Goal: Task Accomplishment & Management: Manage account settings

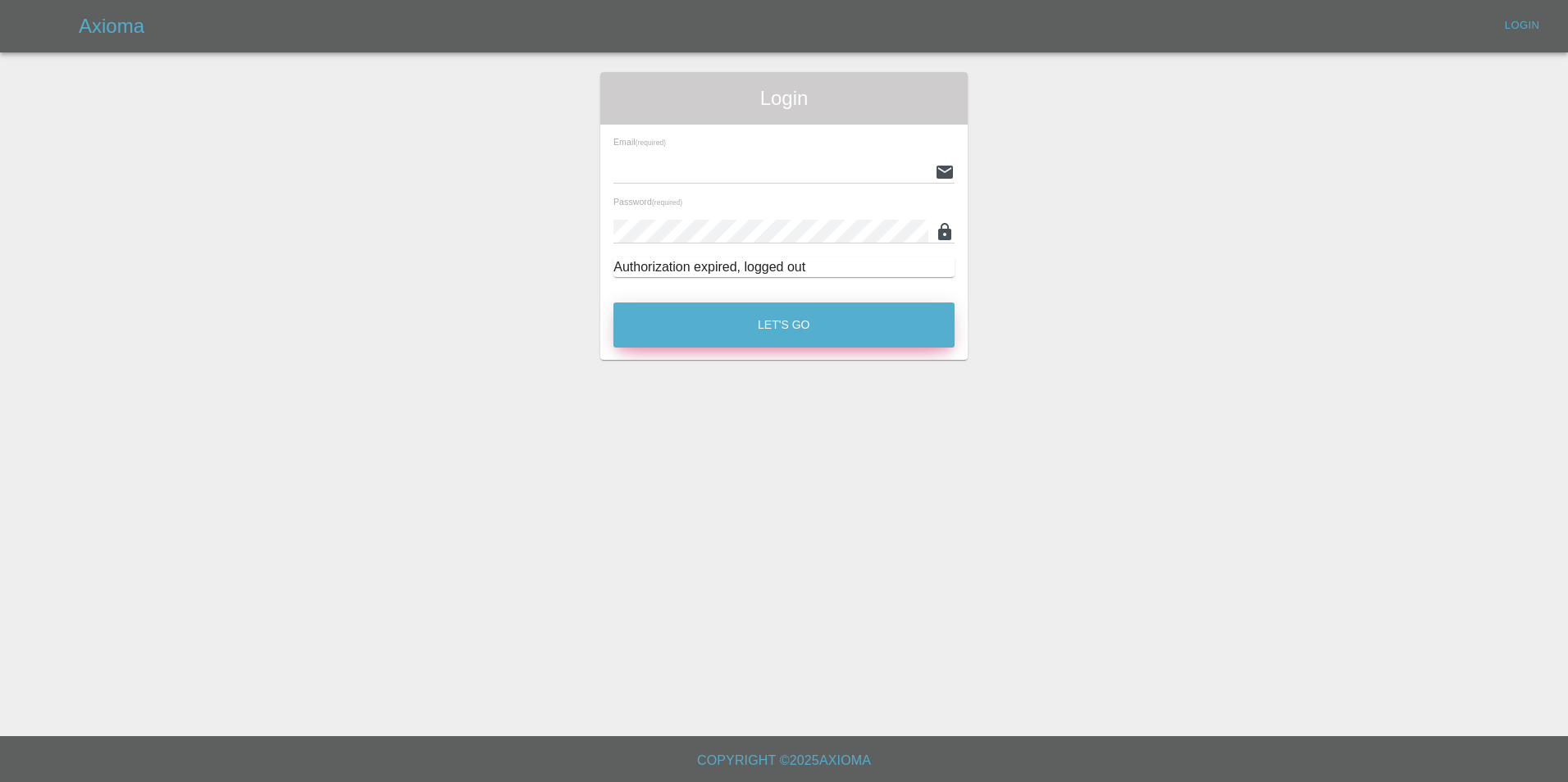
type input "[EMAIL_ADDRESS][DOMAIN_NAME]"
click at [802, 329] on button "Let's Go" at bounding box center [784, 325] width 341 height 45
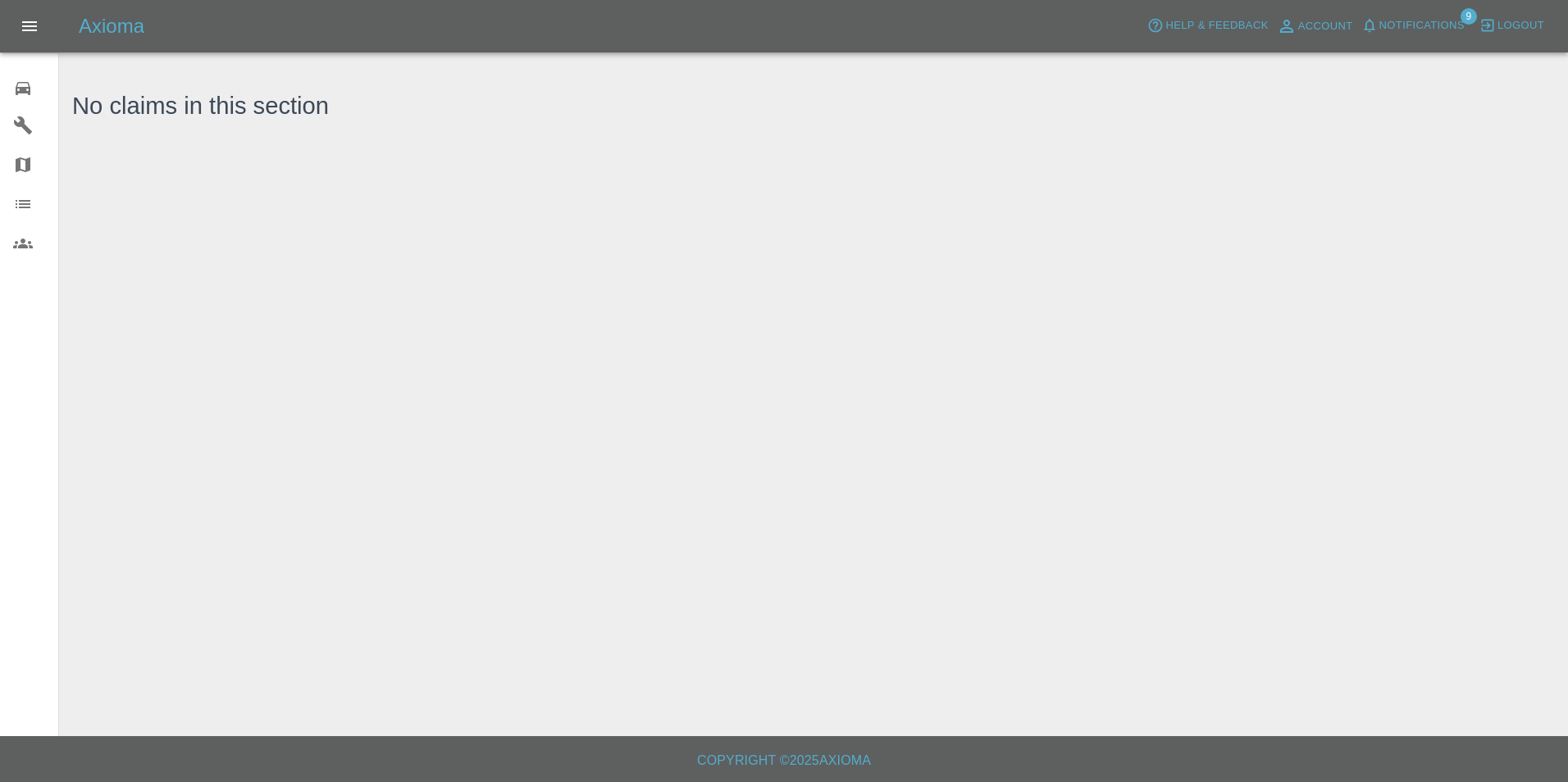
click at [27, 87] on icon at bounding box center [23, 88] width 15 height 13
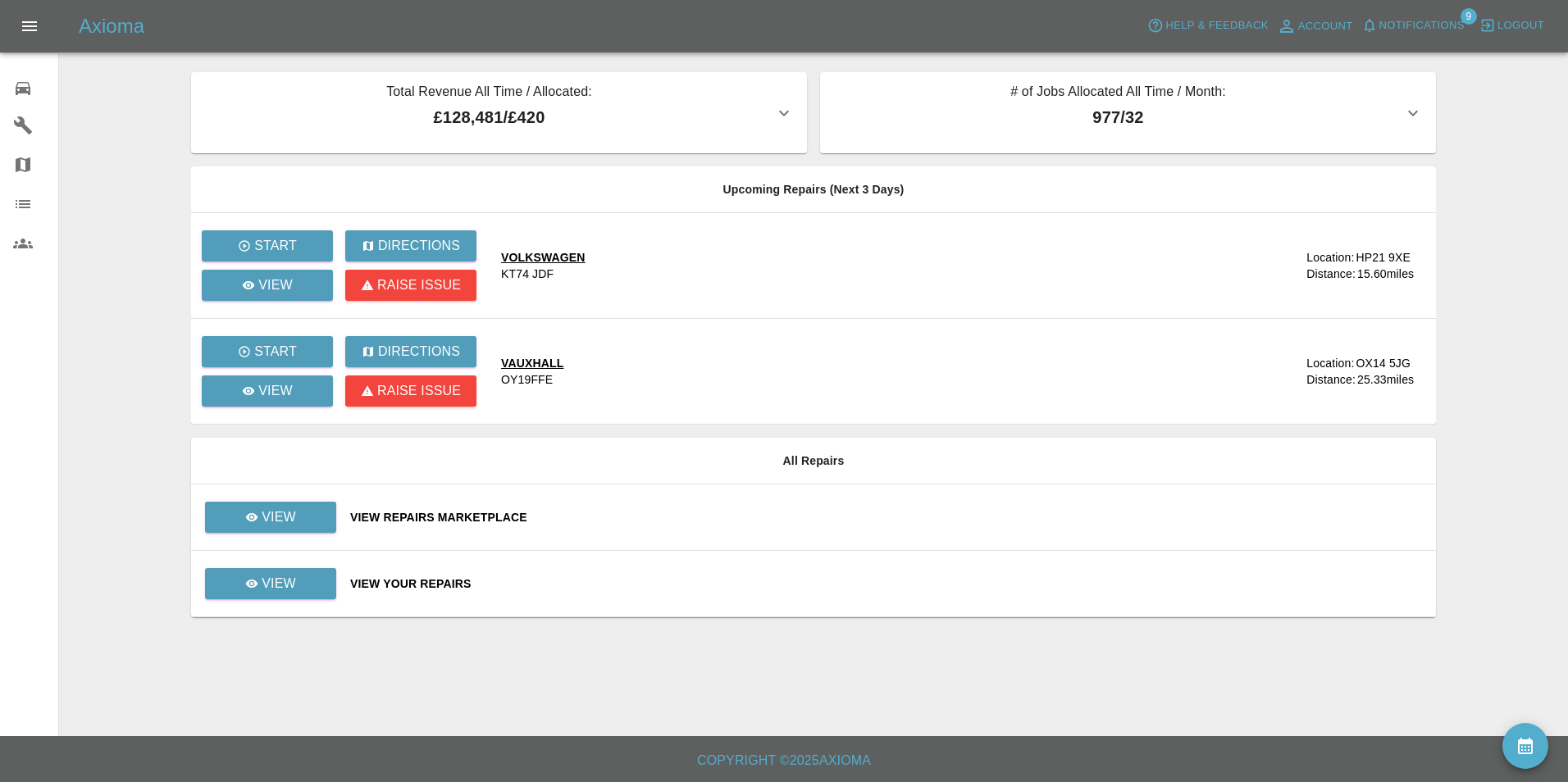
click at [1404, 28] on span "Notifications" at bounding box center [1422, 25] width 85 height 19
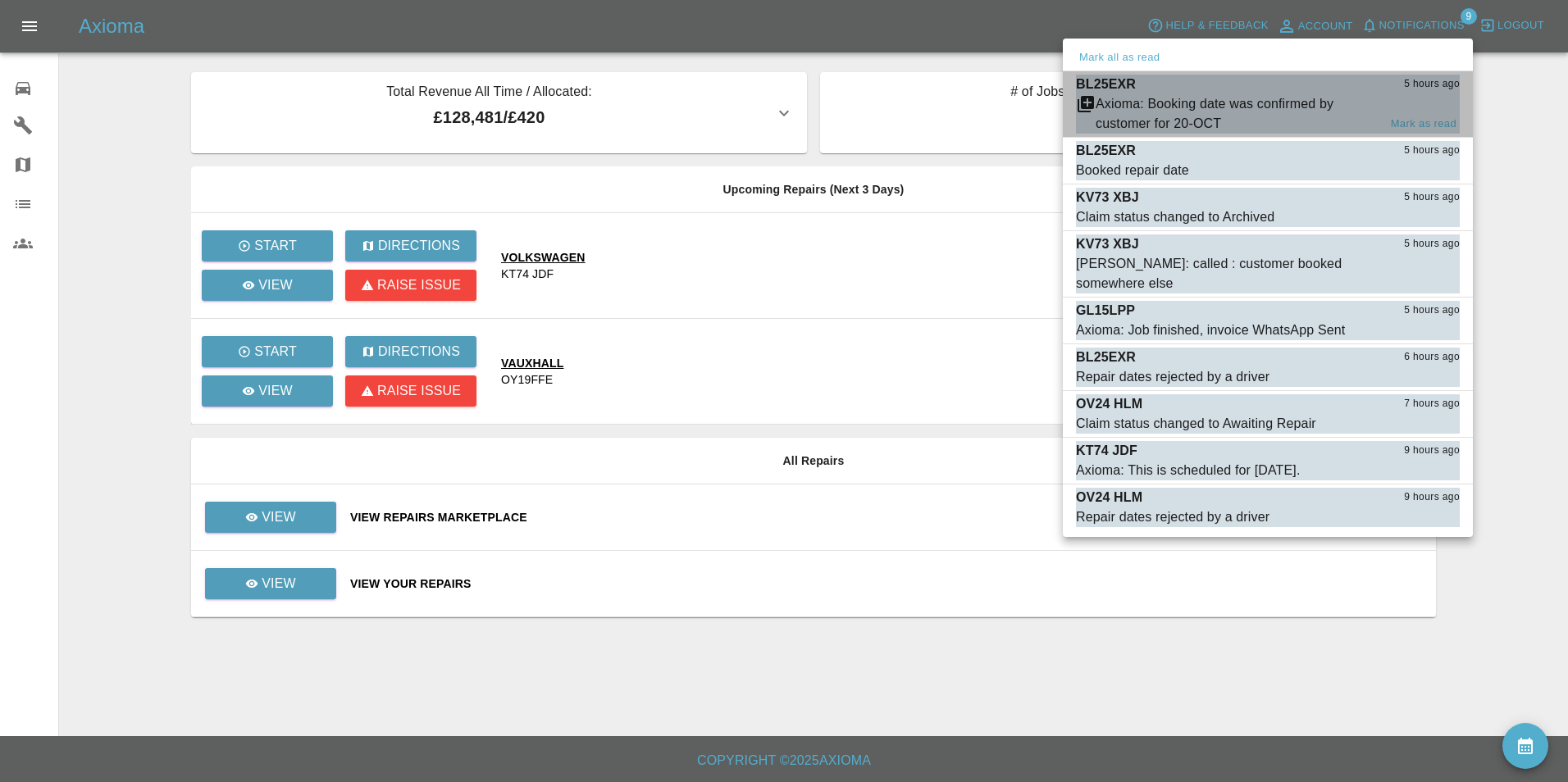
click at [1222, 103] on div "Axioma: Booking date was confirmed by customer for 20-OCT" at bounding box center [1237, 114] width 282 height 39
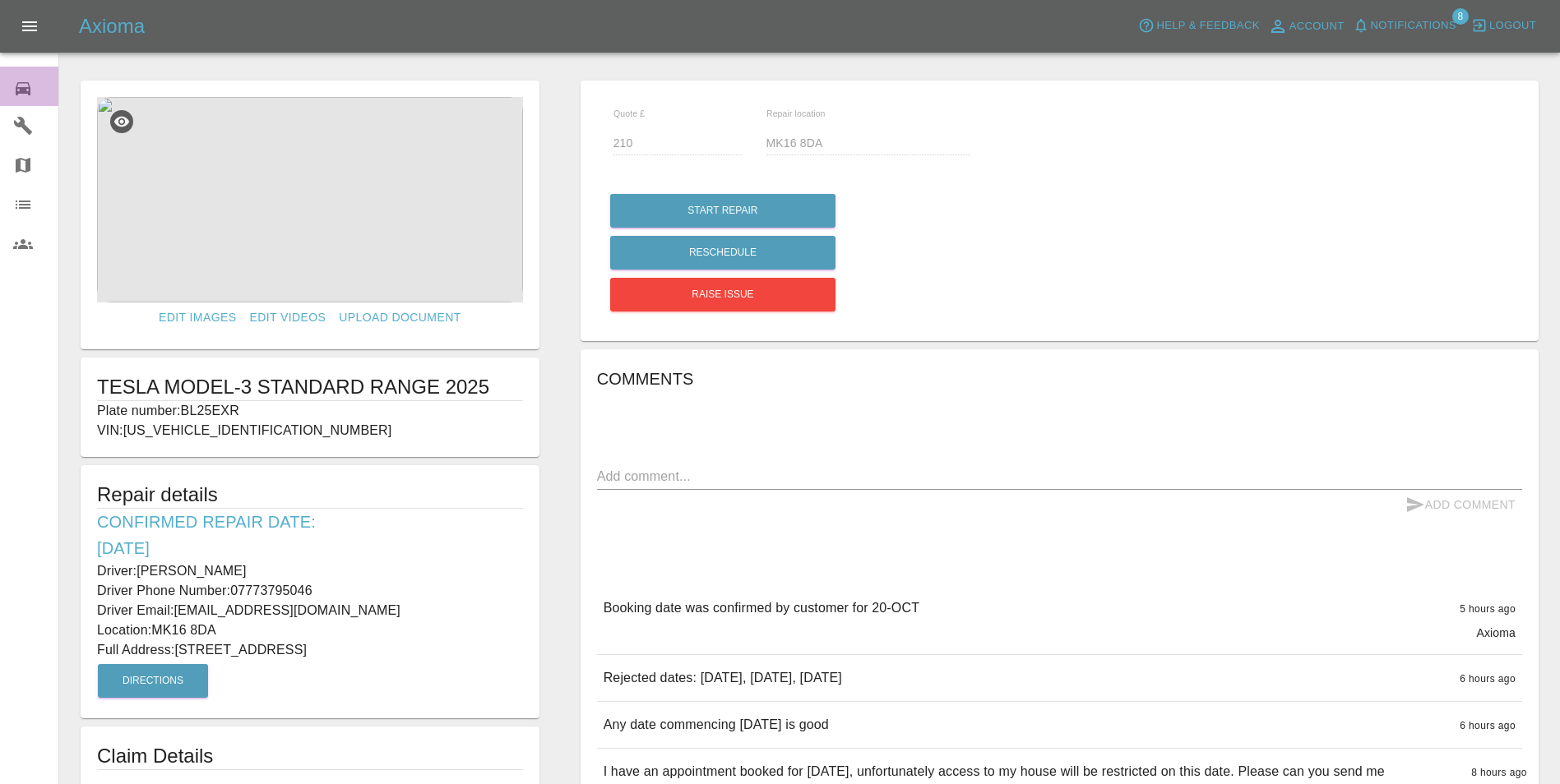
click at [22, 88] on icon at bounding box center [23, 88] width 15 height 13
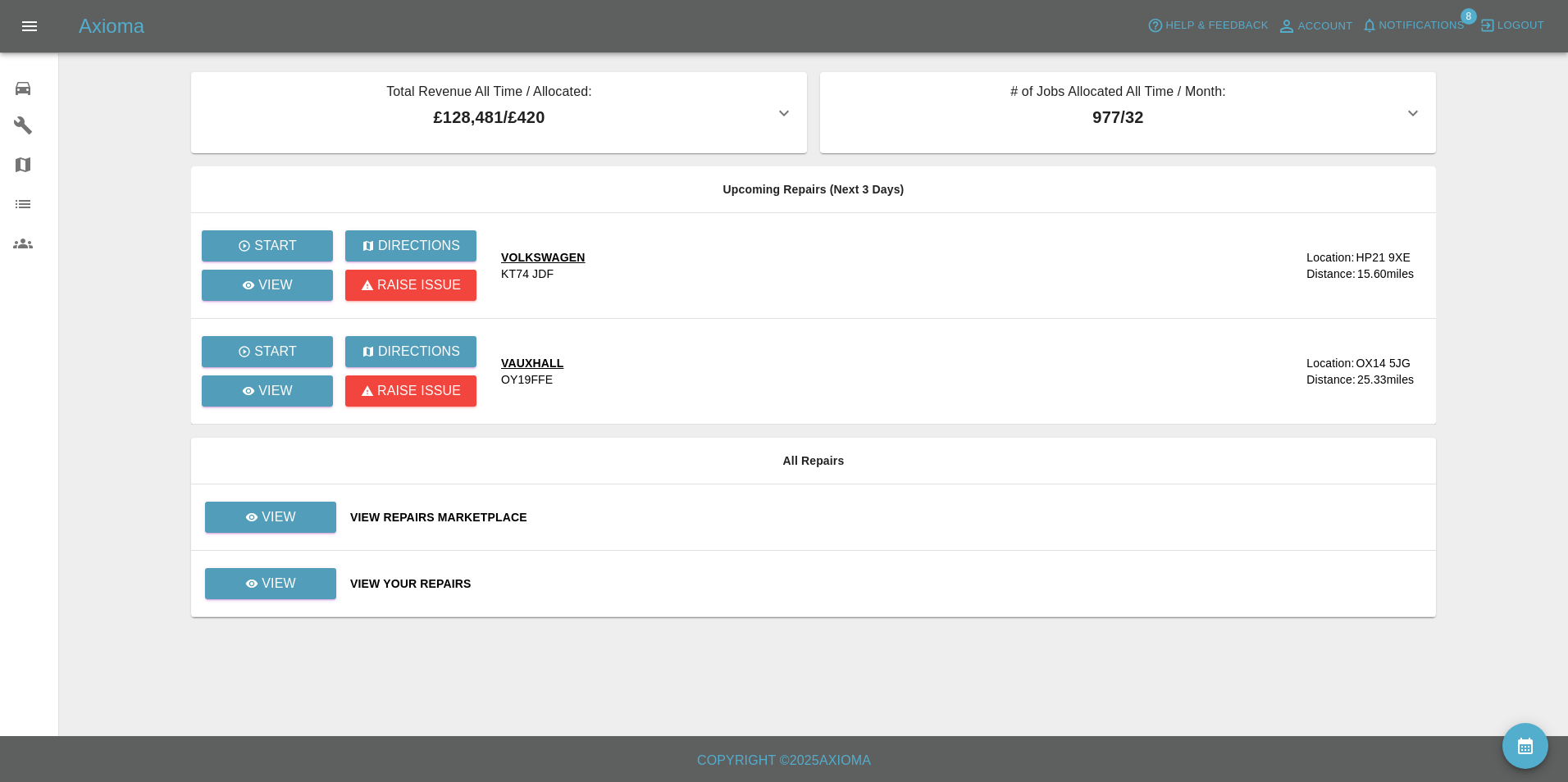
click at [1431, 20] on span "Notifications" at bounding box center [1422, 25] width 85 height 19
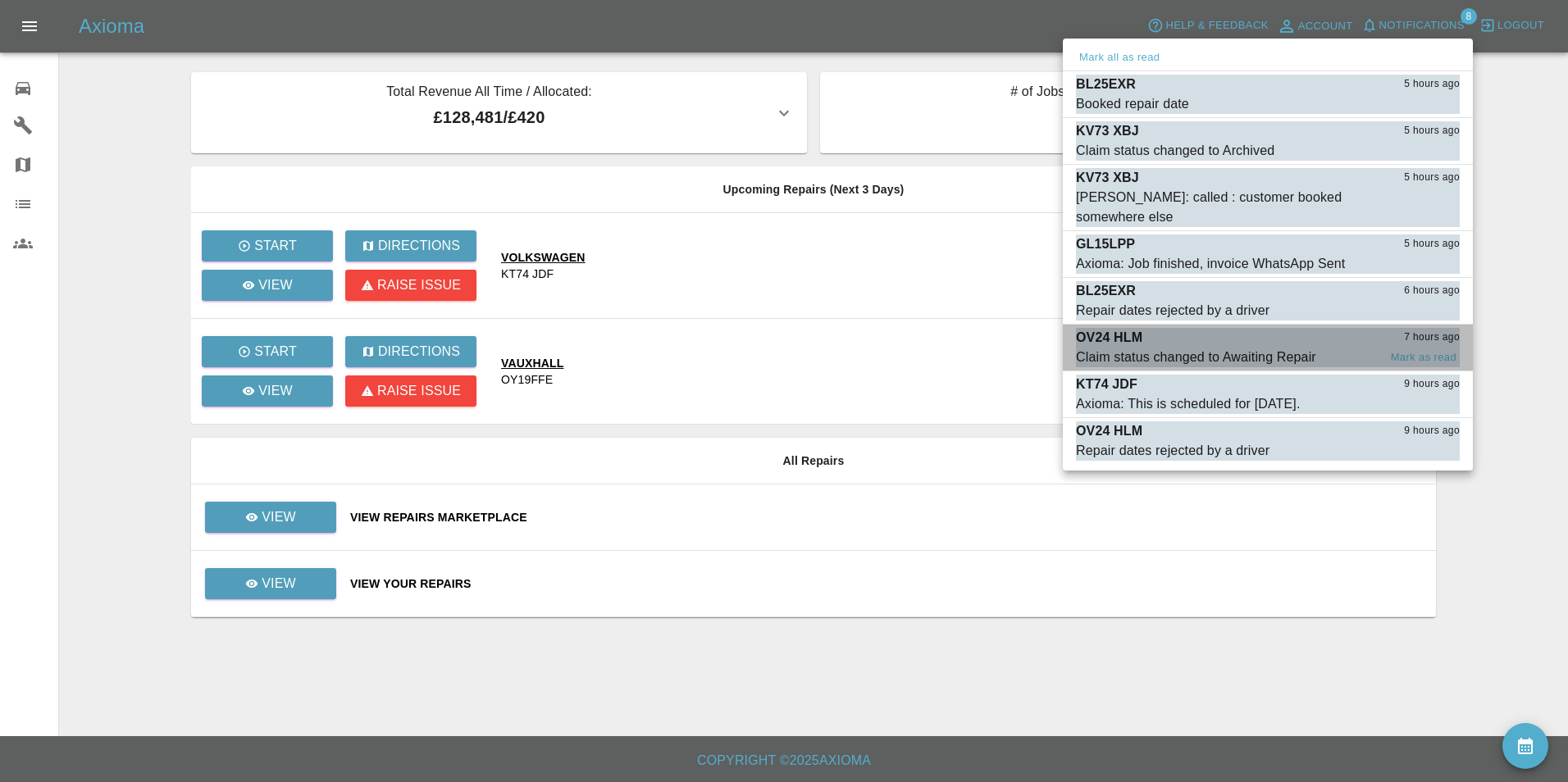
click at [1240, 328] on div "OV24 HLM 7 hours ago" at bounding box center [1268, 337] width 384 height 20
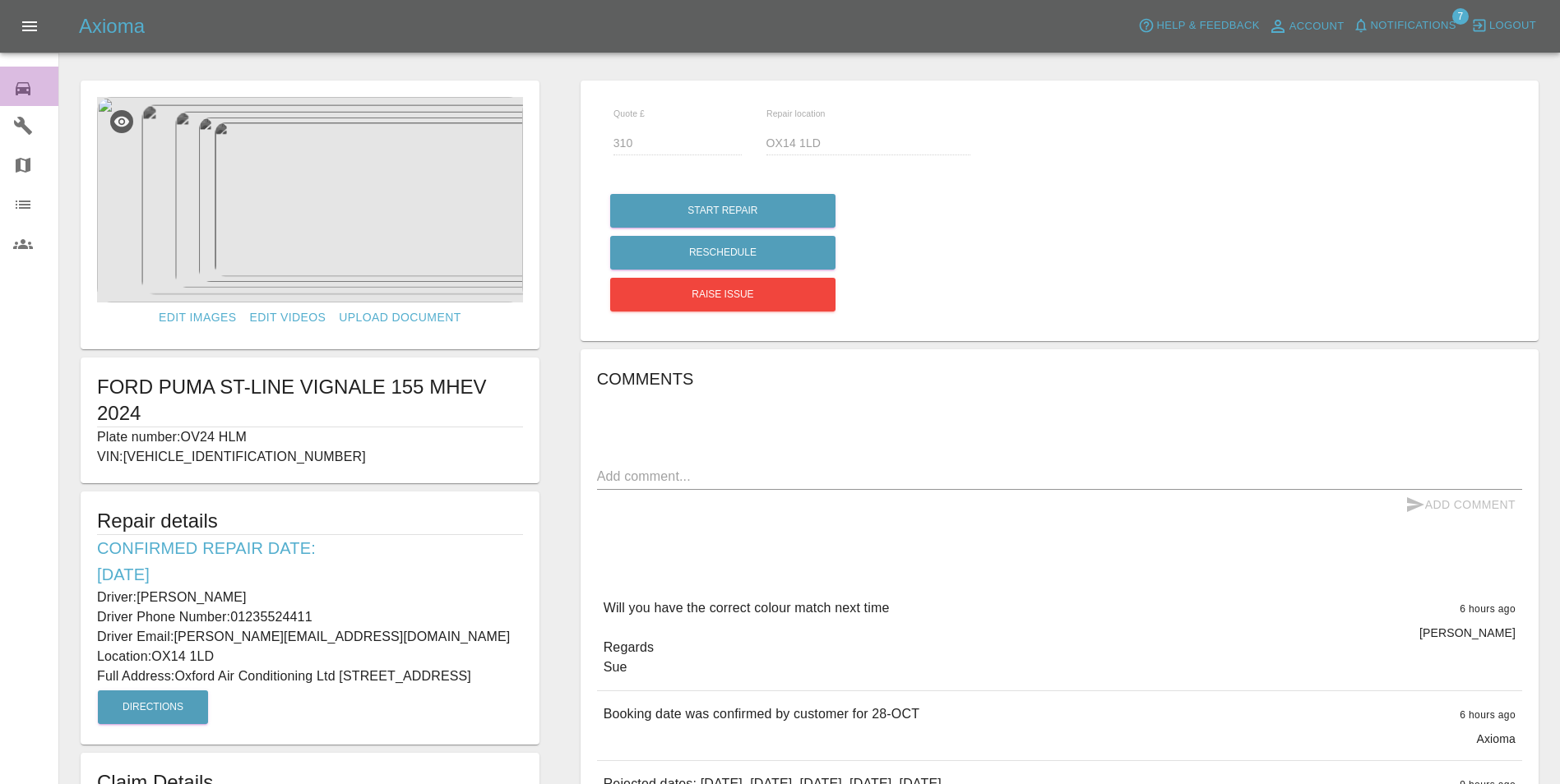
click at [27, 86] on icon at bounding box center [23, 89] width 20 height 20
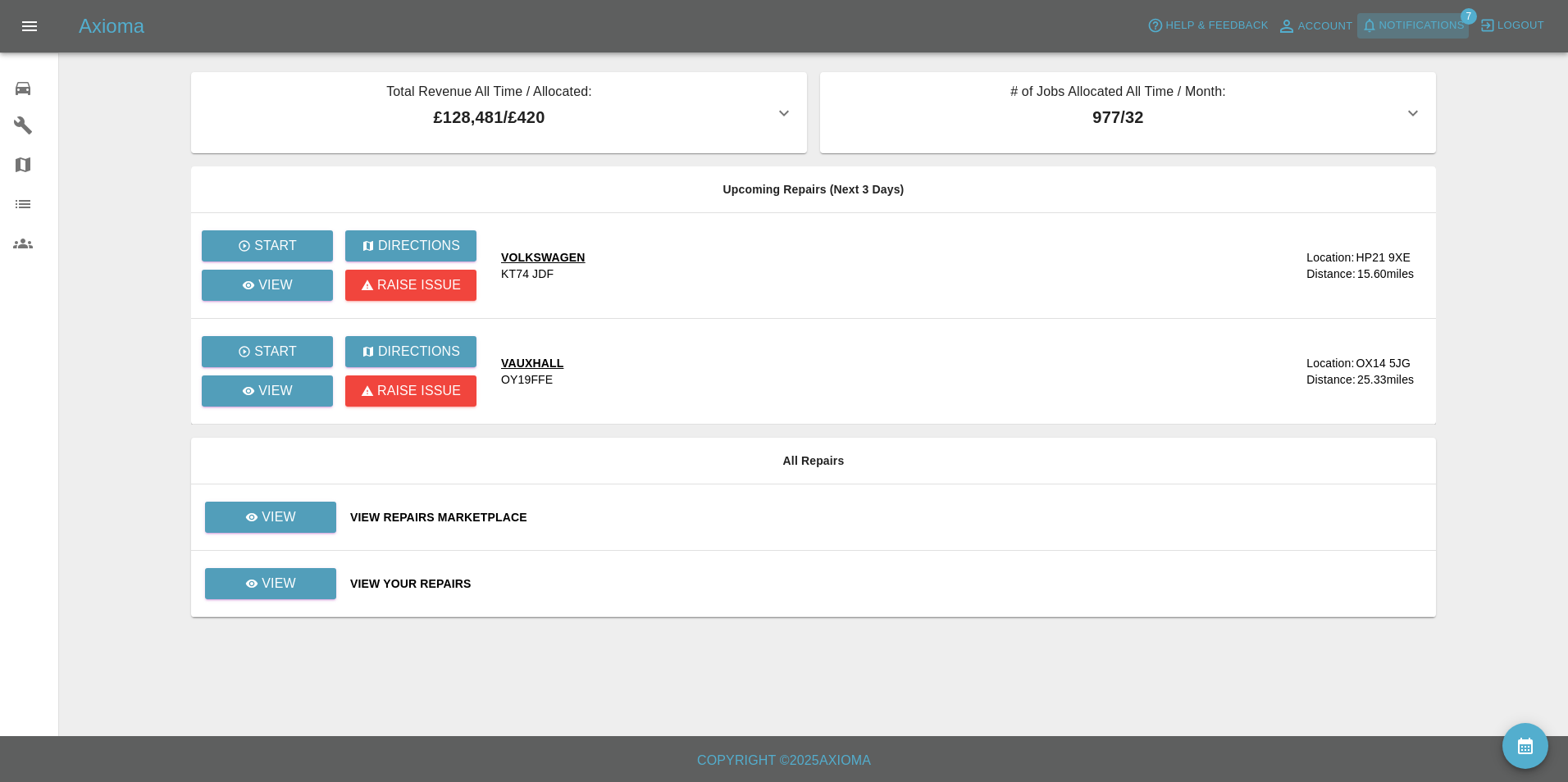
click at [1437, 36] on button "Notifications" at bounding box center [1414, 26] width 112 height 26
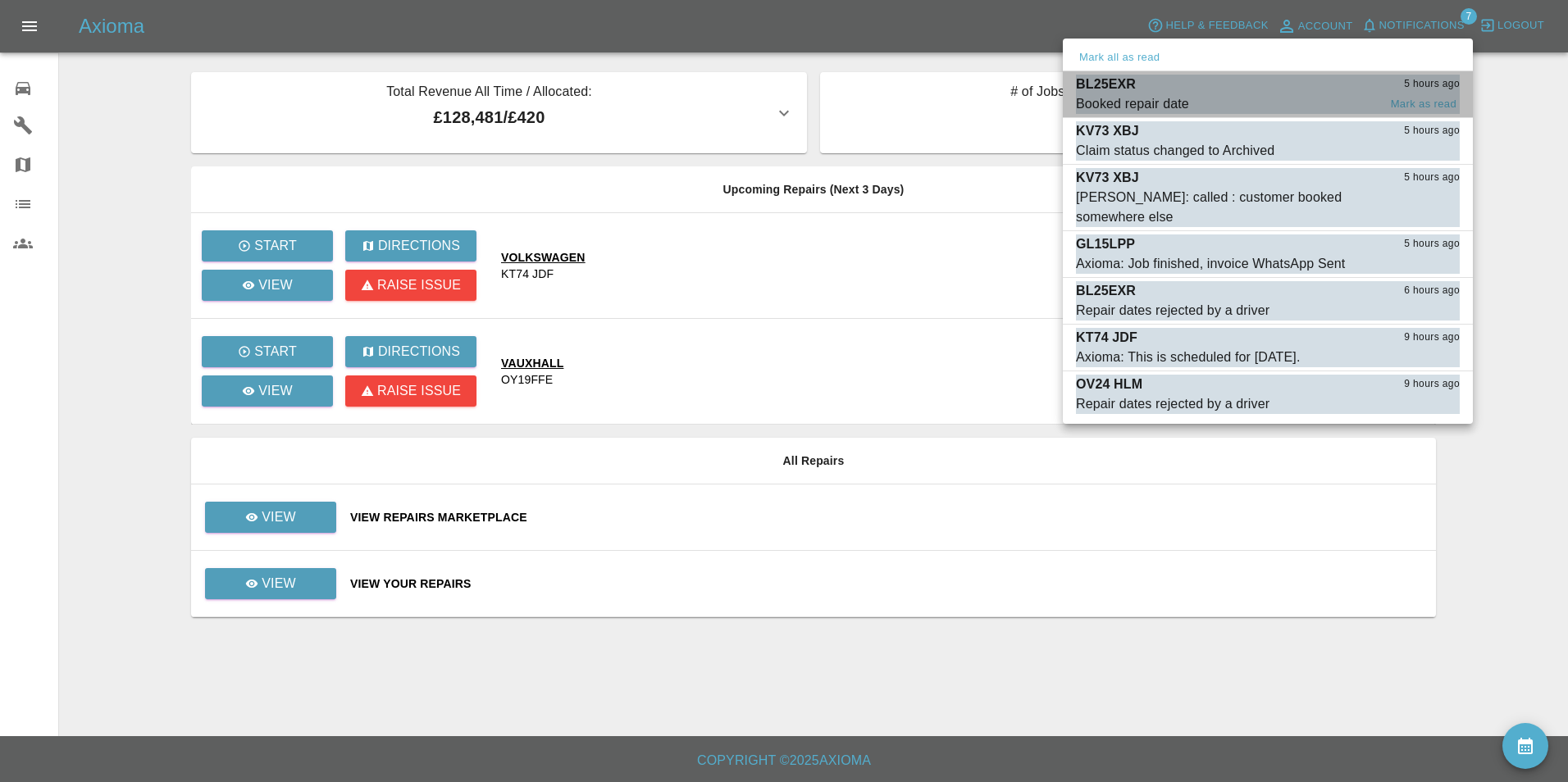
click at [1121, 82] on p "BL25EXR" at bounding box center [1105, 84] width 59 height 20
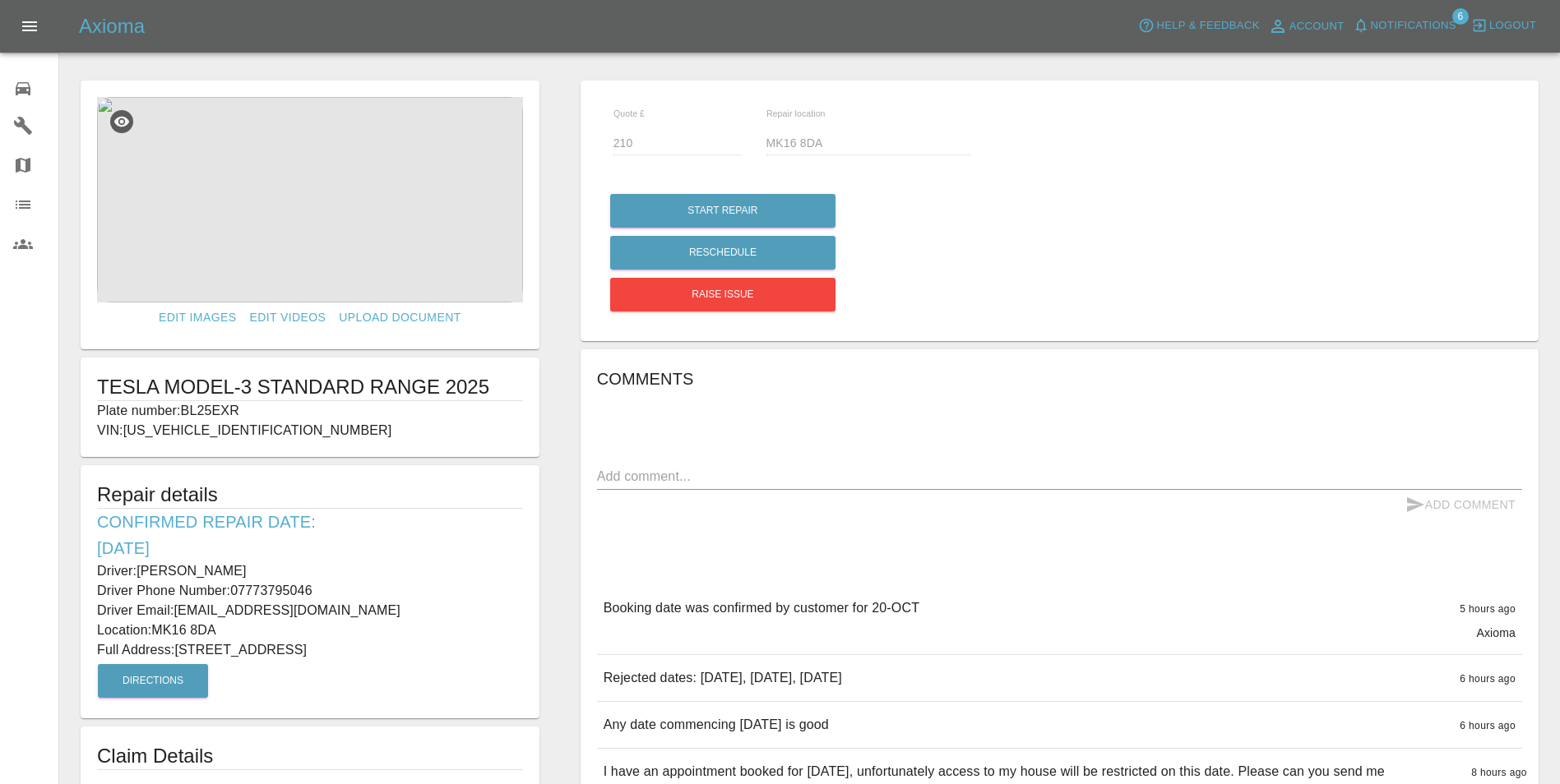
click at [37, 78] on div "0" at bounding box center [37, 86] width 46 height 24
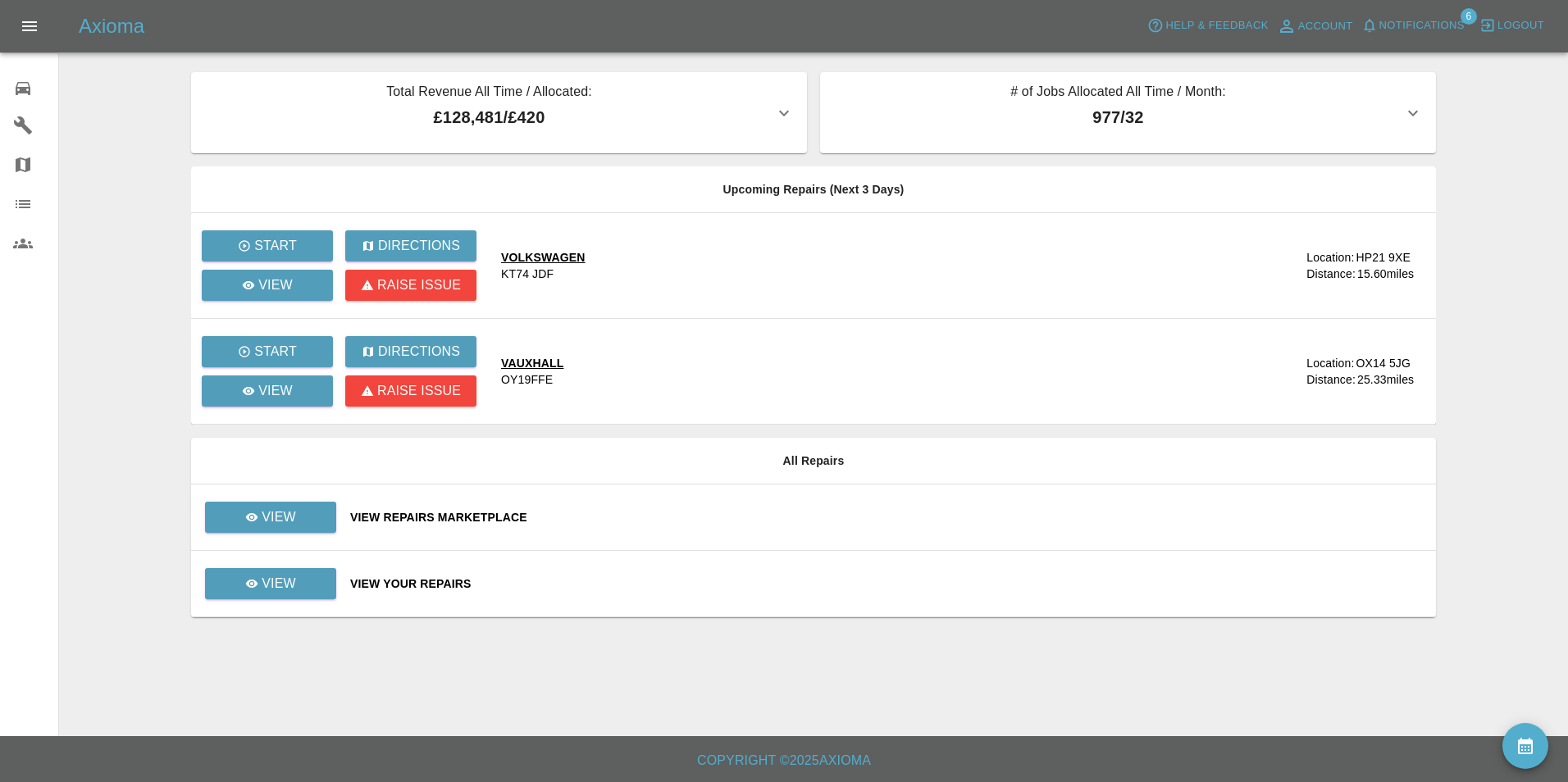
click at [392, 586] on div "View Your Repairs" at bounding box center [886, 583] width 1073 height 16
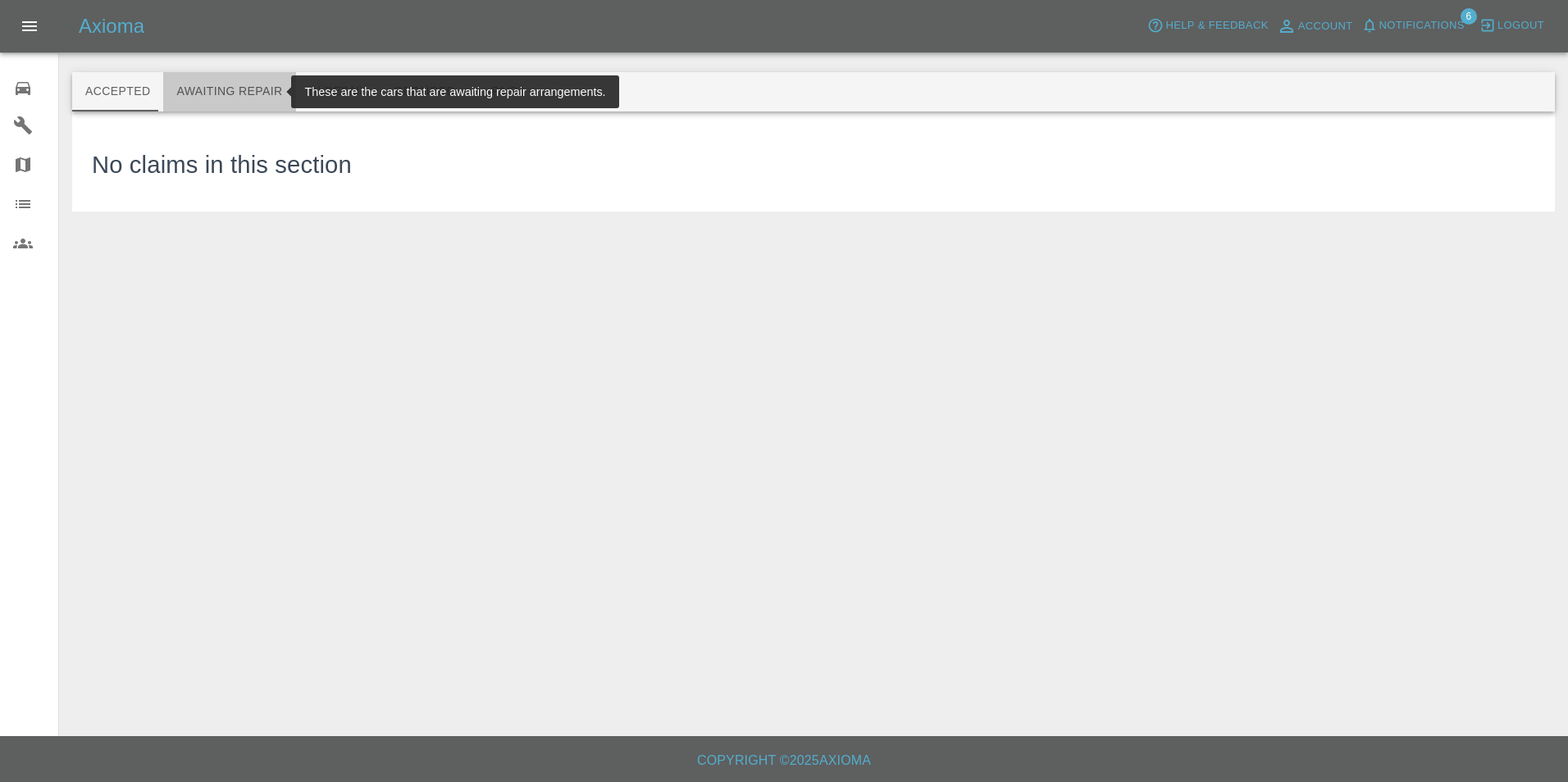
click at [260, 90] on button "Awaiting Repair" at bounding box center [229, 91] width 132 height 39
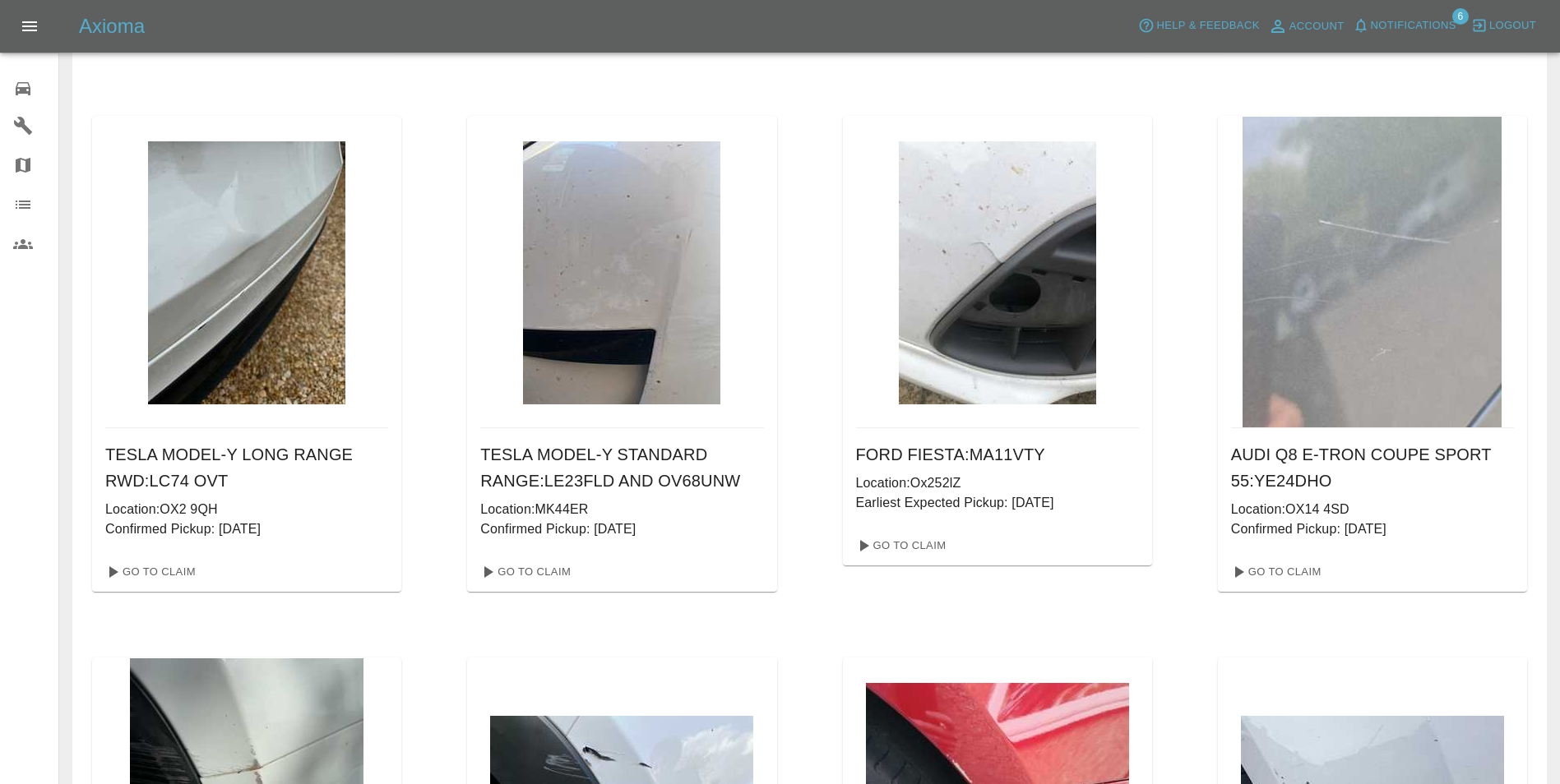
scroll to position [547, 0]
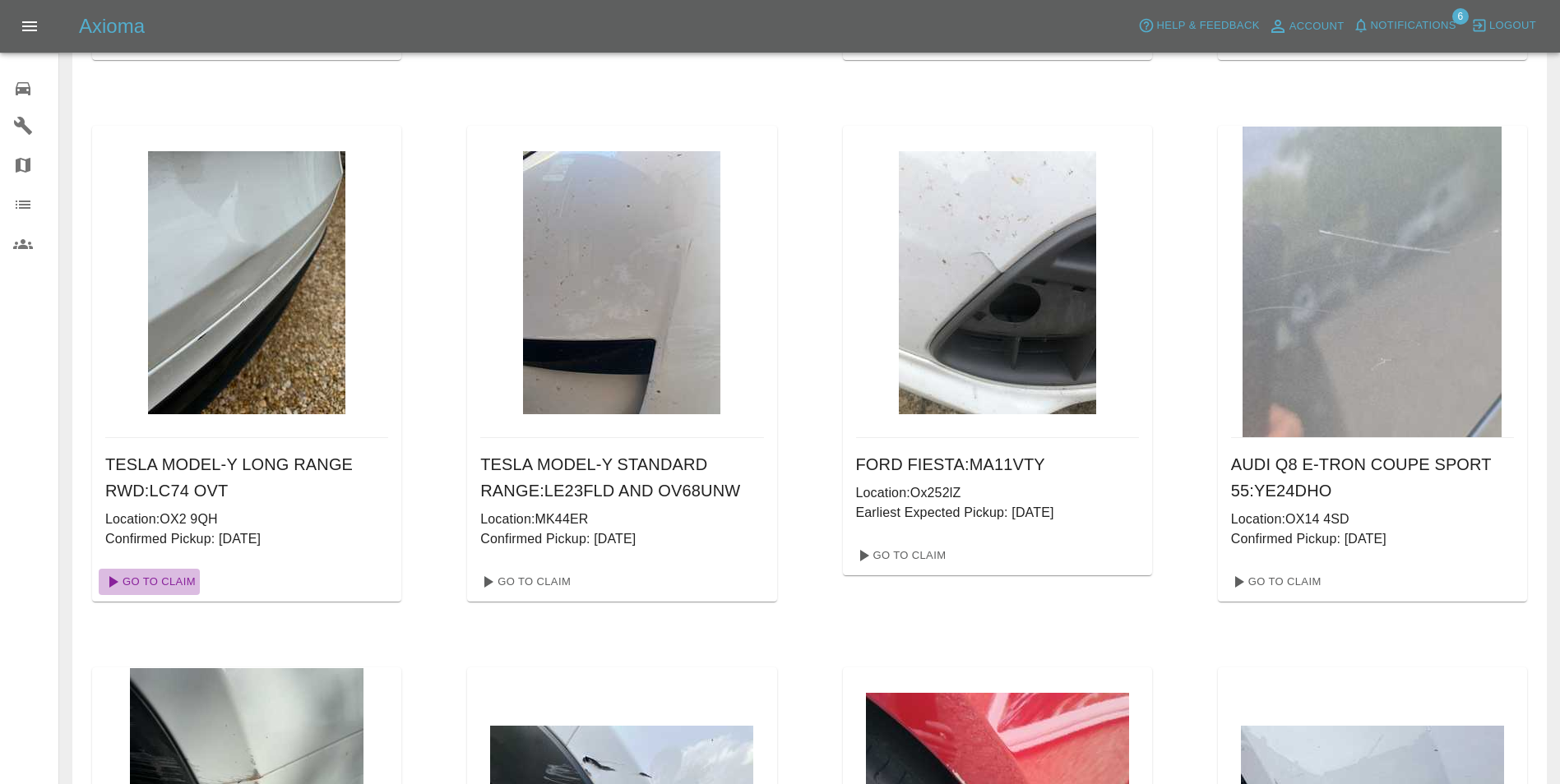
click at [162, 581] on link "Go To Claim" at bounding box center [150, 582] width 102 height 27
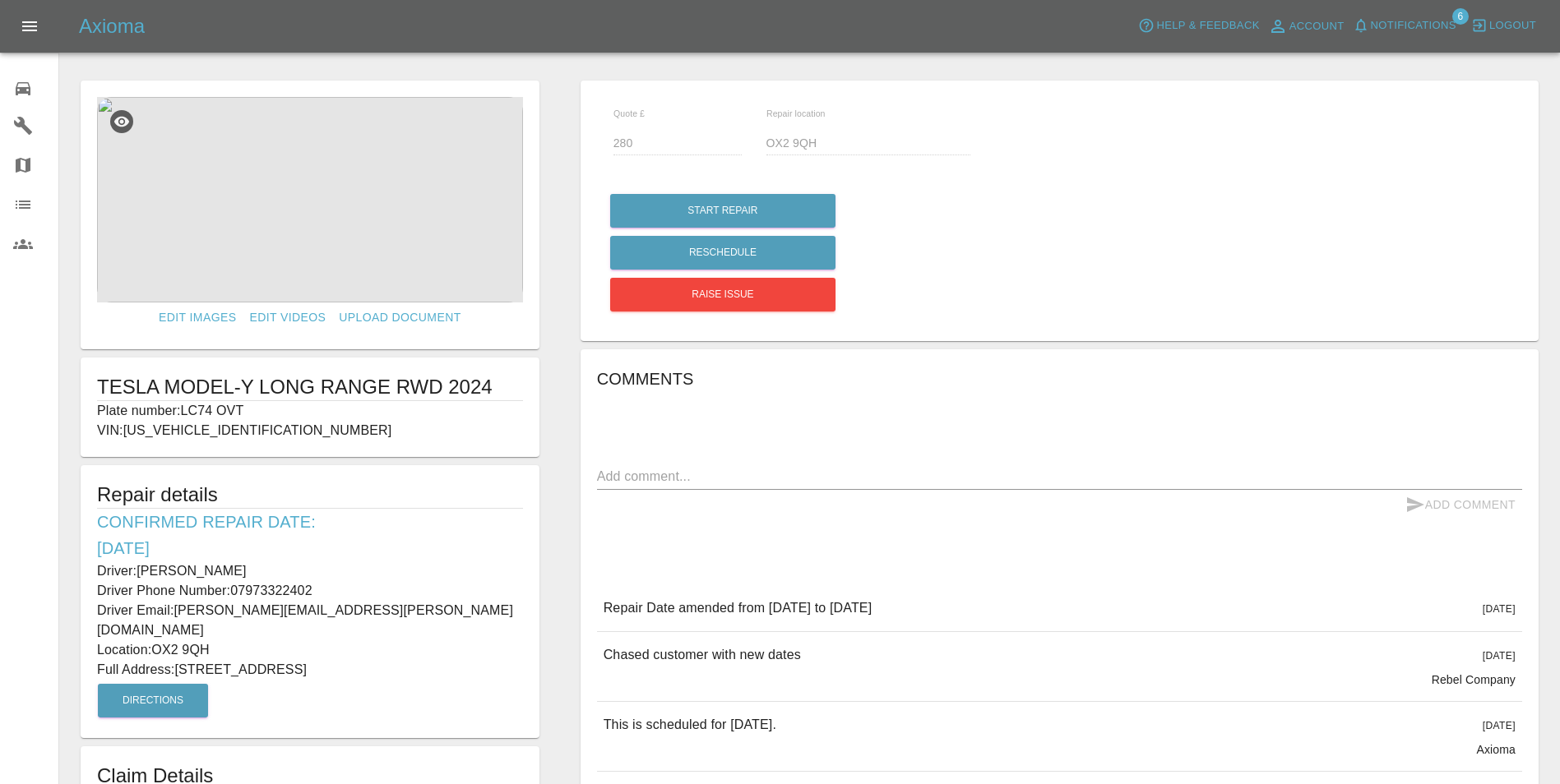
click at [29, 79] on icon at bounding box center [23, 89] width 20 height 20
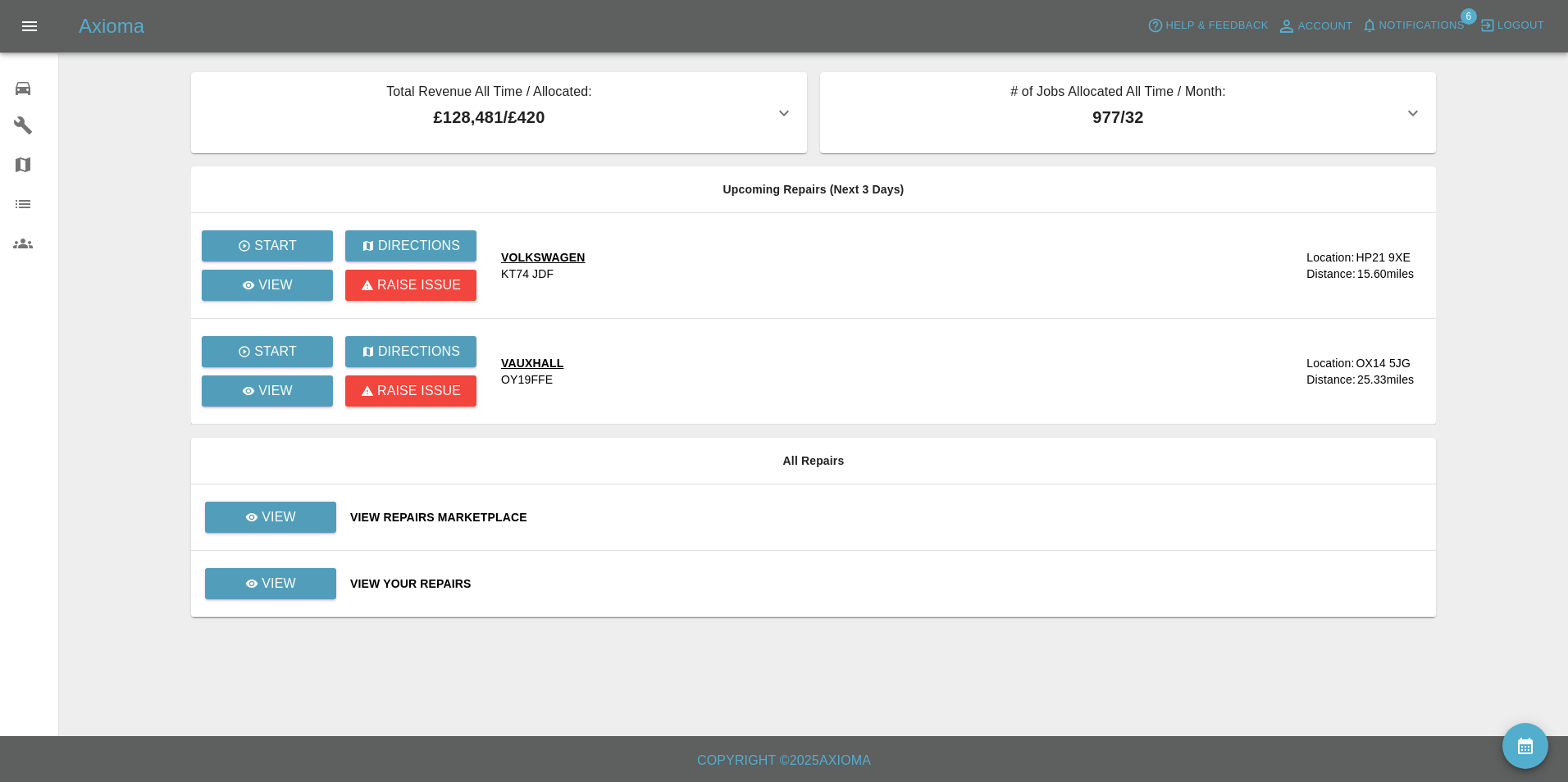
click at [412, 593] on td "View Your Repairs" at bounding box center [887, 584] width 1099 height 67
click at [414, 587] on div "View Your Repairs" at bounding box center [886, 583] width 1073 height 16
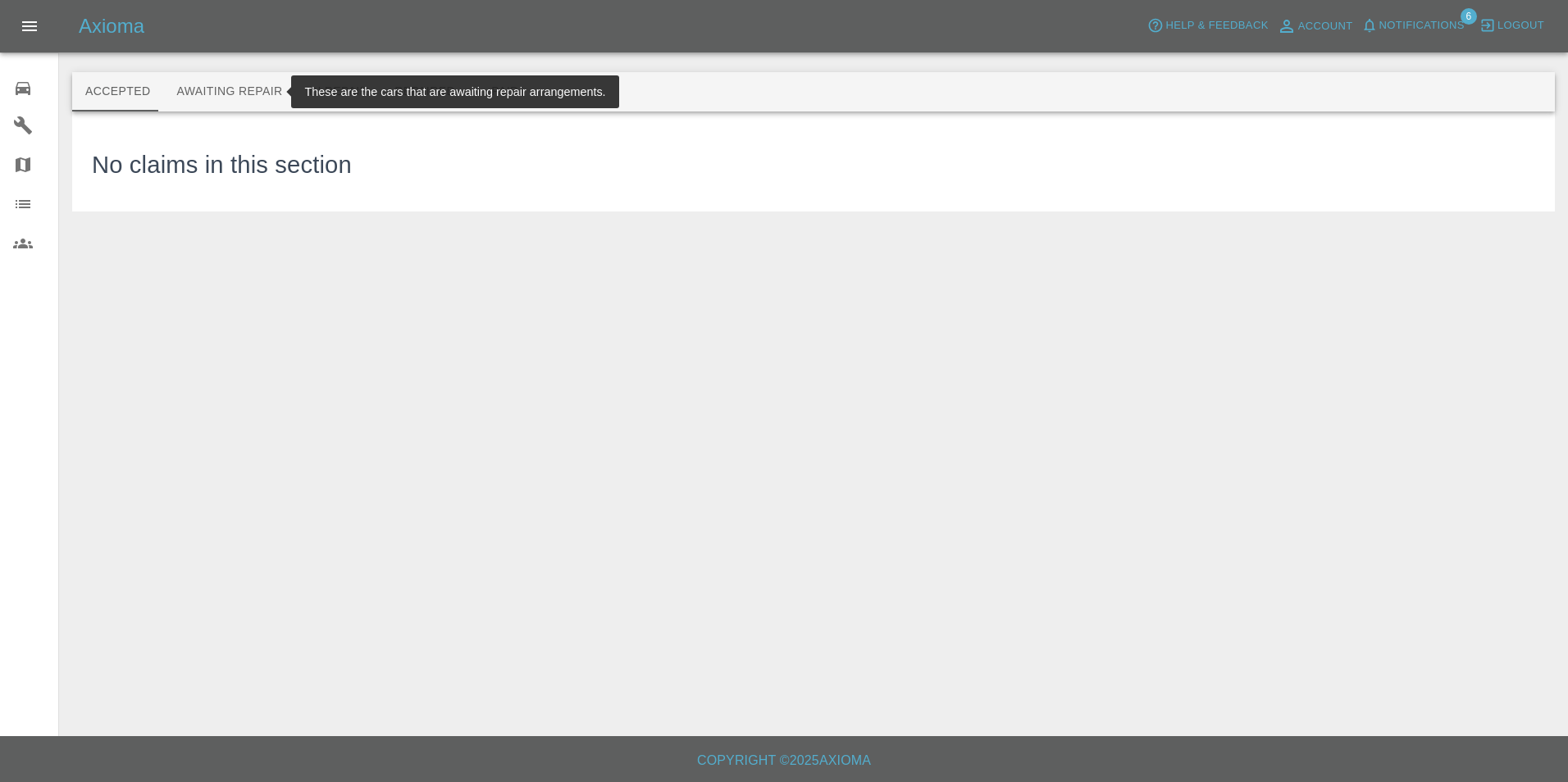
click at [203, 86] on button "Awaiting Repair" at bounding box center [229, 91] width 132 height 39
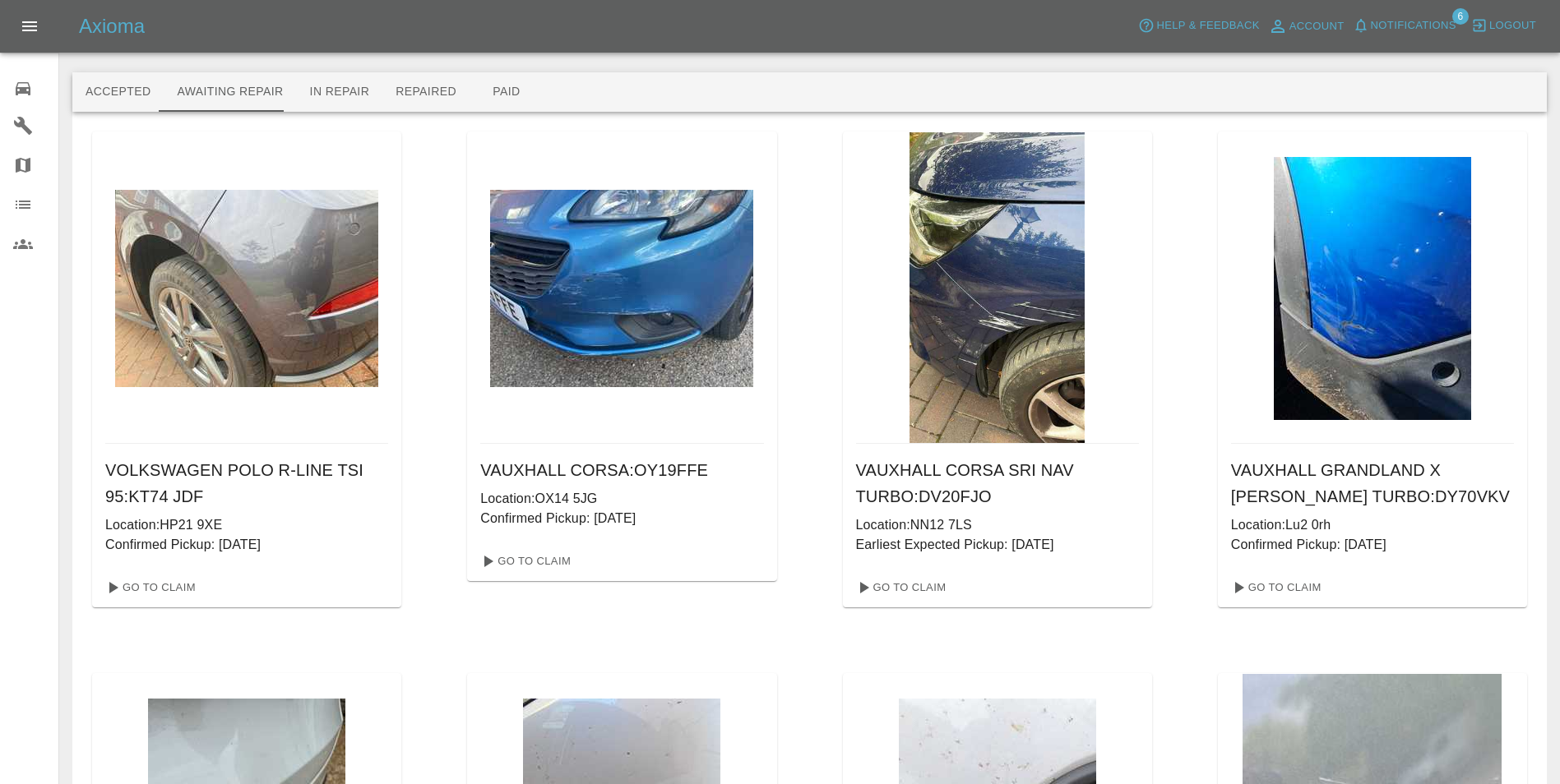
click at [1407, 18] on span "Notifications" at bounding box center [1414, 25] width 85 height 19
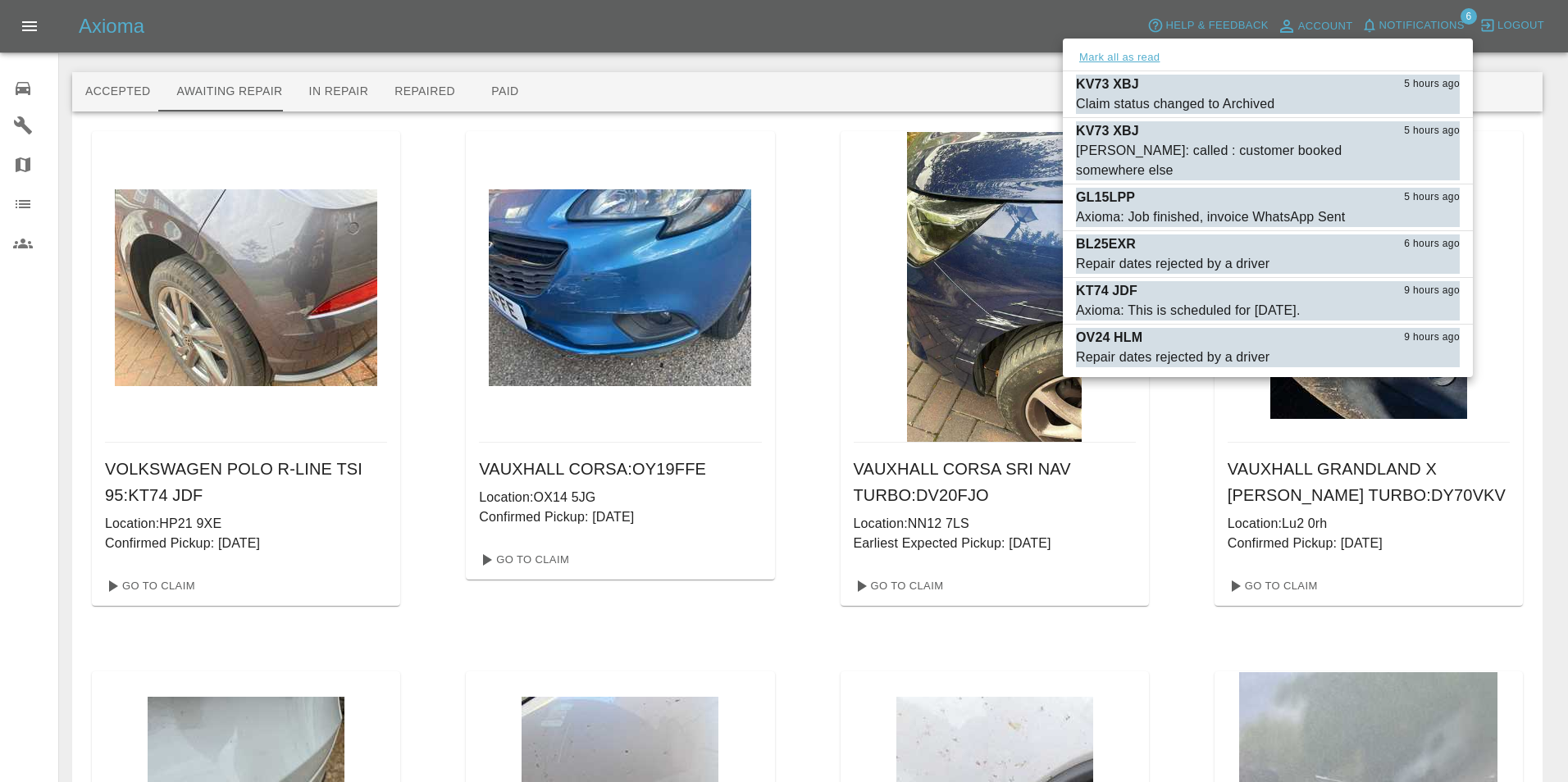
click at [1098, 59] on button "Mark all as read" at bounding box center [1120, 58] width 87 height 19
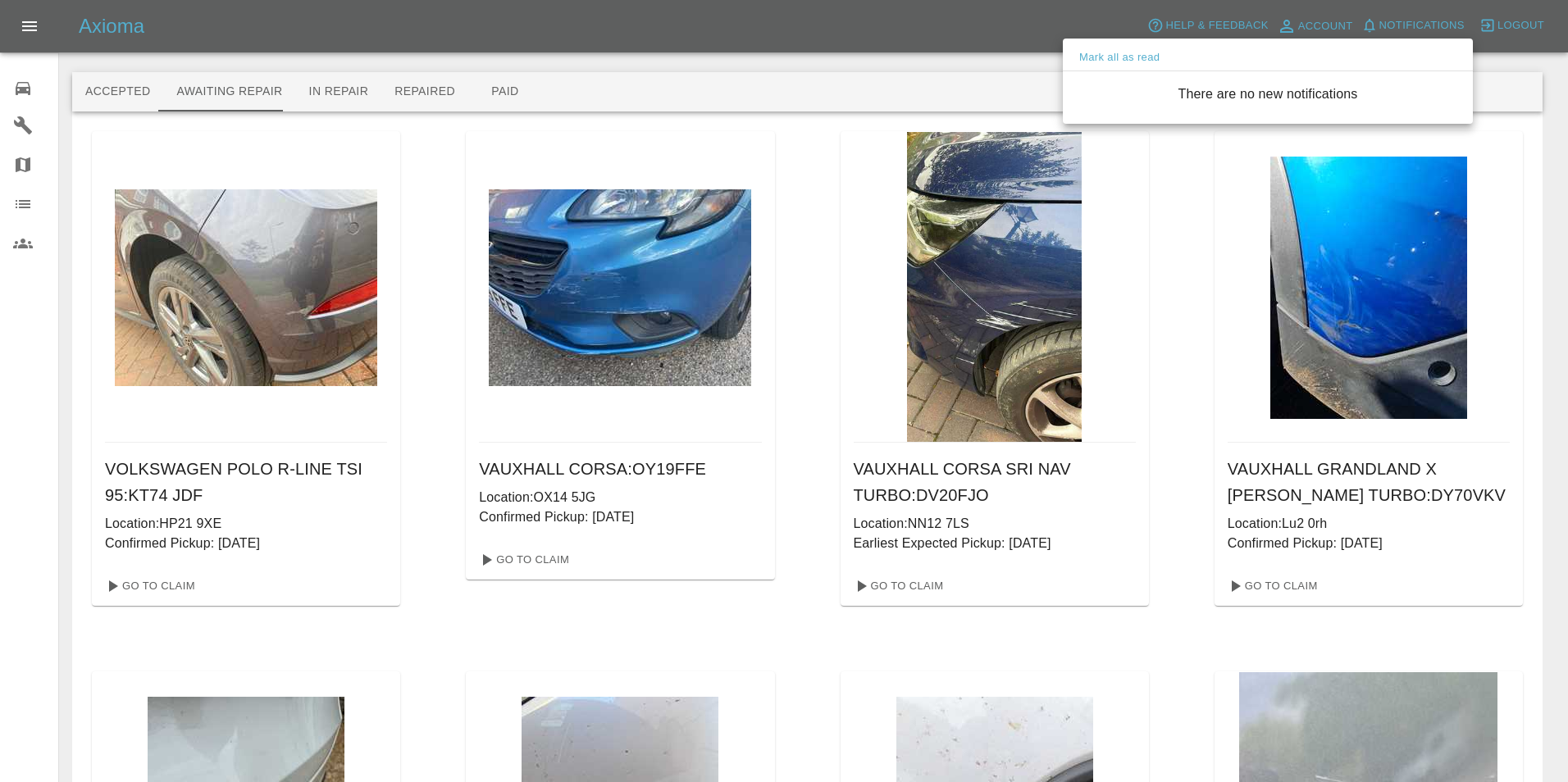
click at [424, 89] on div at bounding box center [784, 391] width 1568 height 782
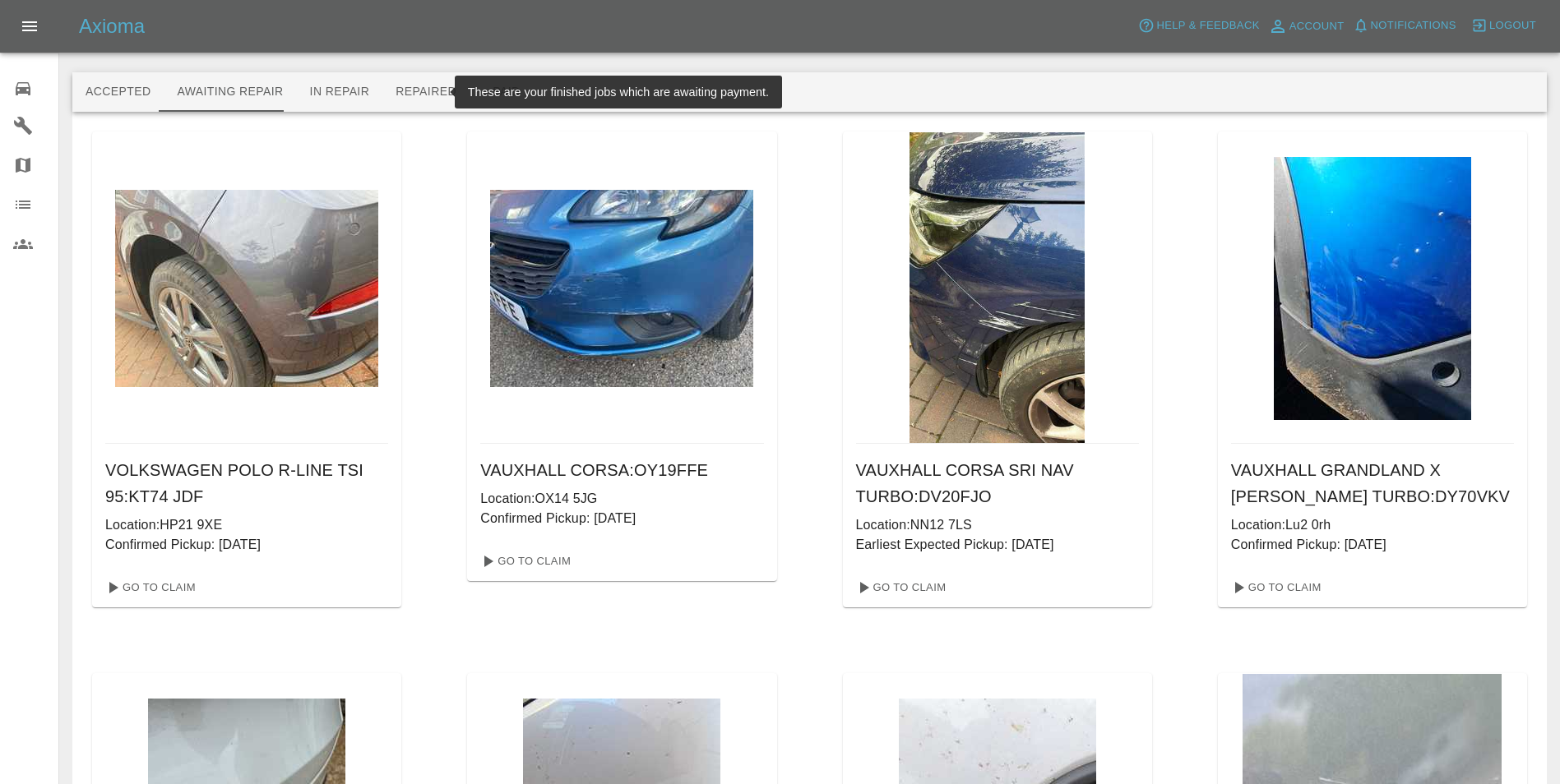
click at [427, 92] on button "Repaired" at bounding box center [427, 92] width 87 height 39
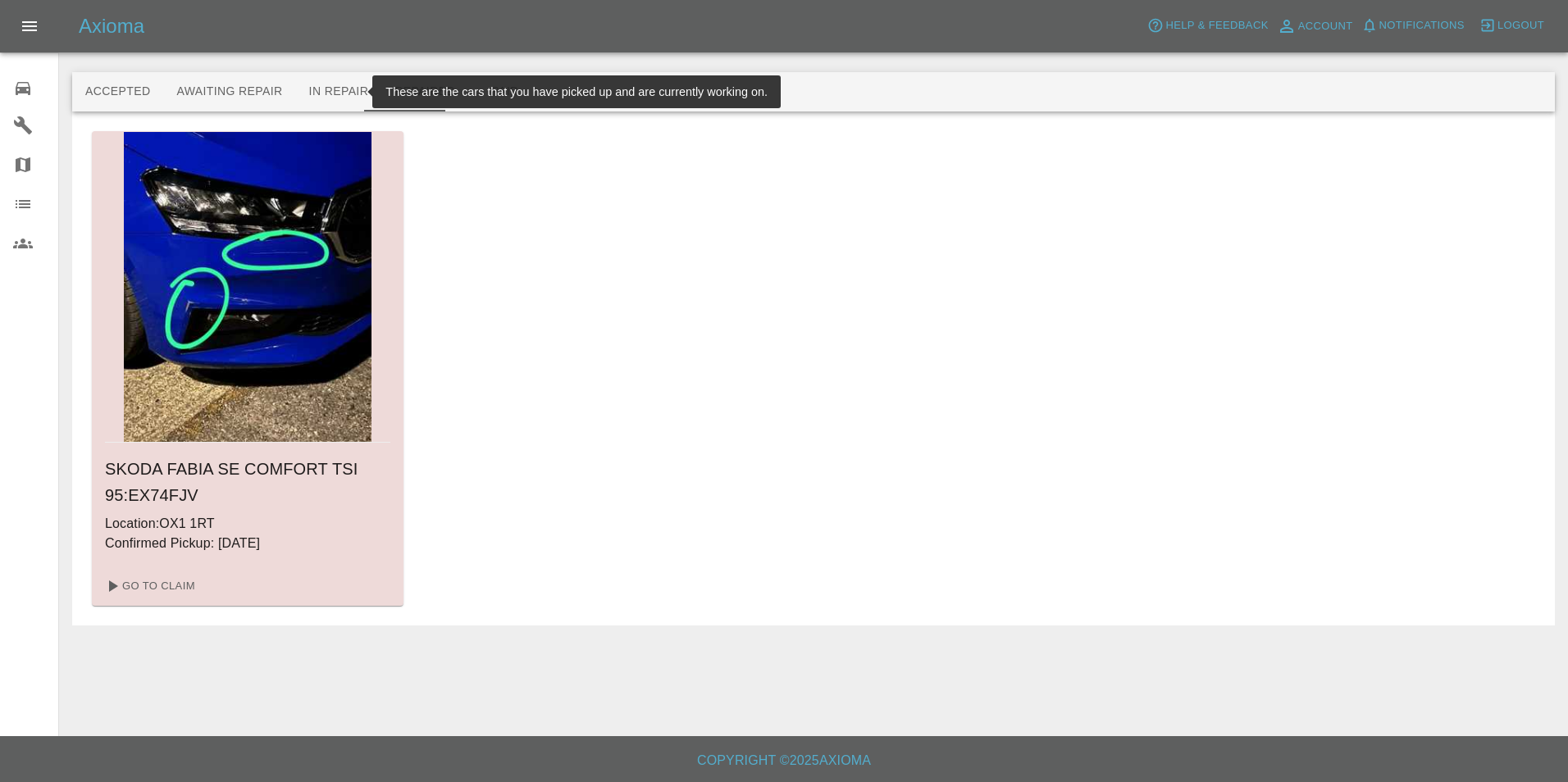
click at [332, 94] on button "In Repair" at bounding box center [338, 91] width 86 height 39
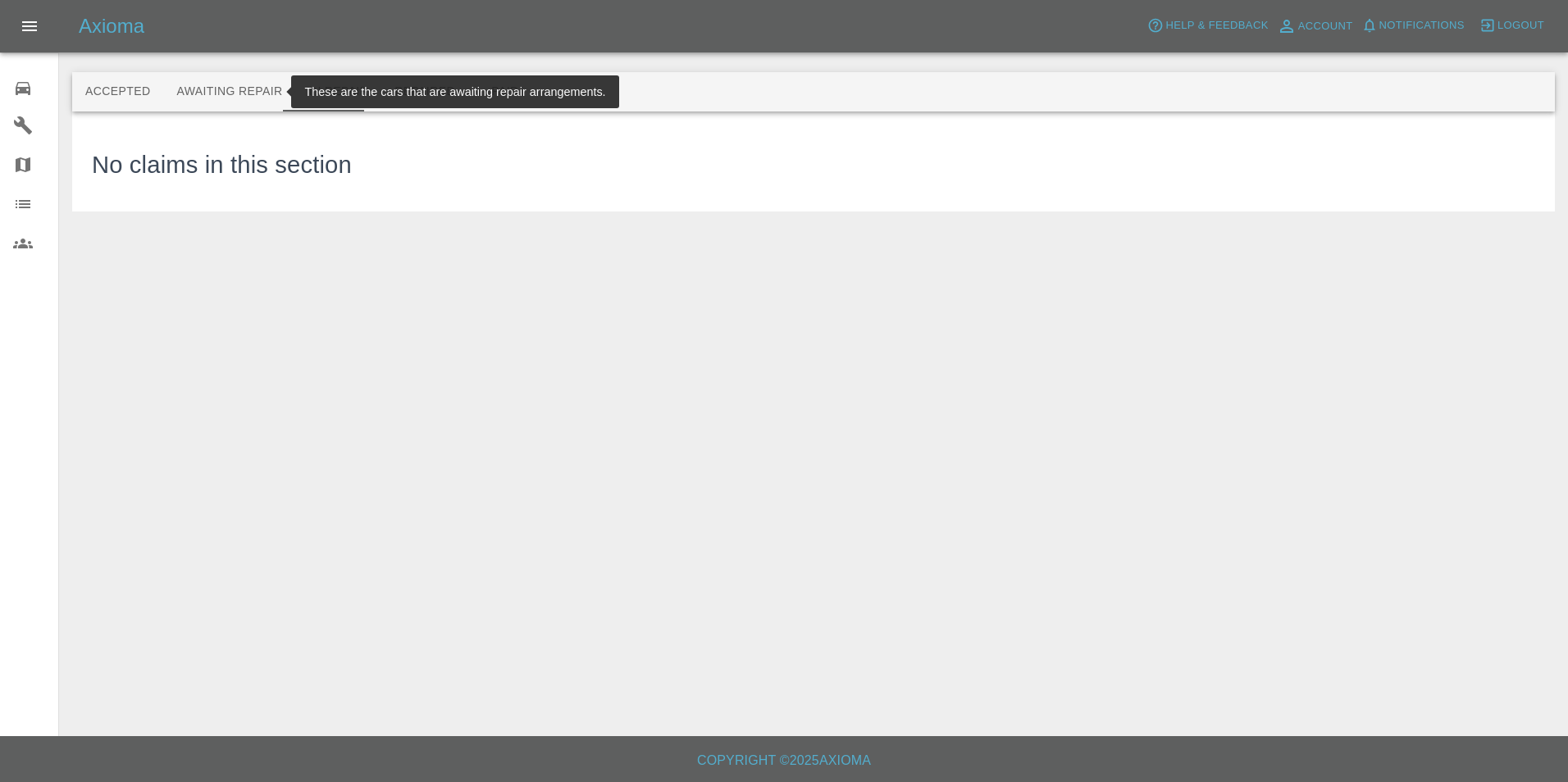
click at [265, 81] on button "Awaiting Repair" at bounding box center [229, 91] width 132 height 39
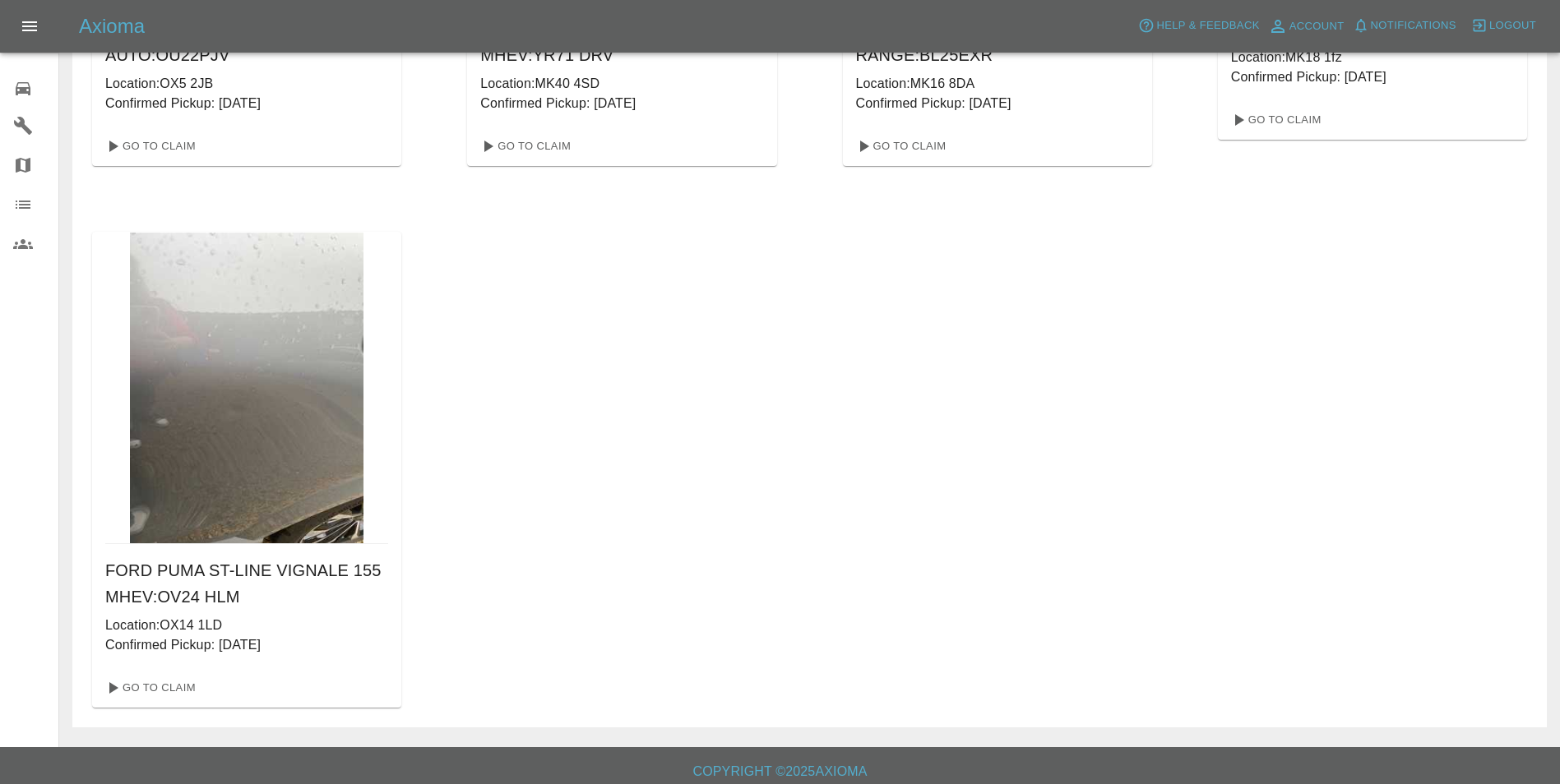
scroll to position [1534, 0]
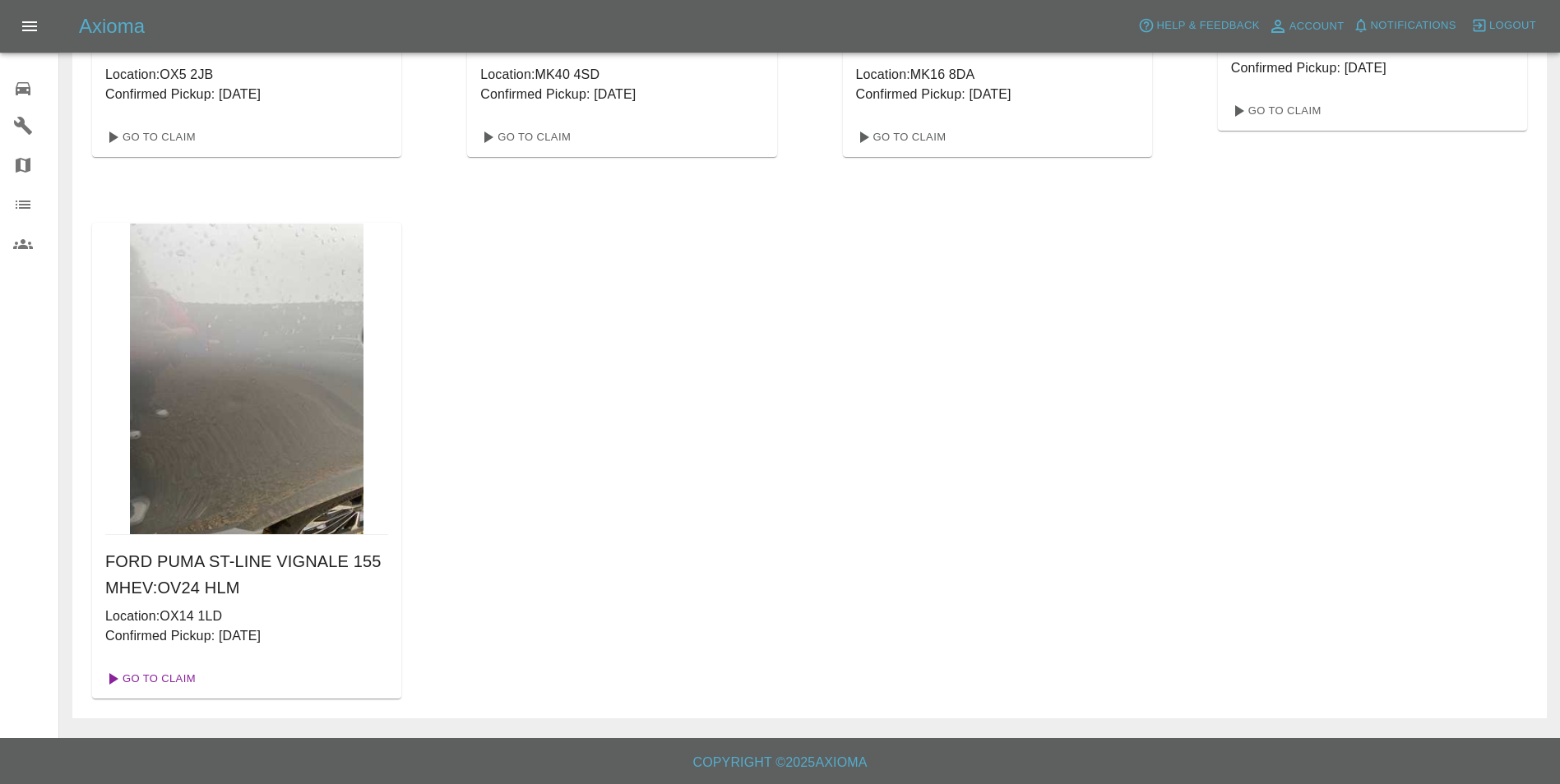
click at [175, 679] on link "Go To Claim" at bounding box center [150, 679] width 102 height 27
